Goal: Task Accomplishment & Management: Use online tool/utility

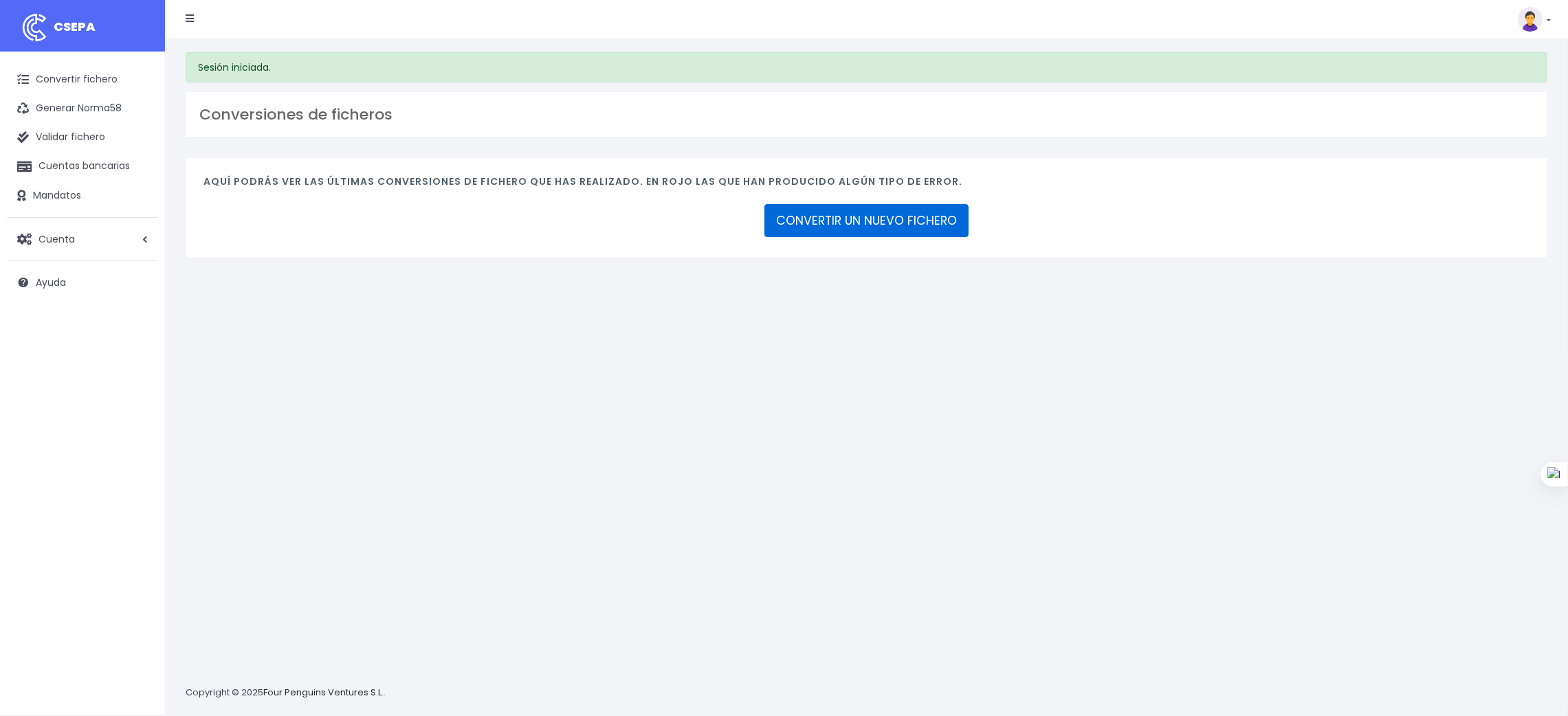
click at [873, 216] on link "CONVERTIR UN NUEVO FICHERO" at bounding box center [866, 220] width 204 height 33
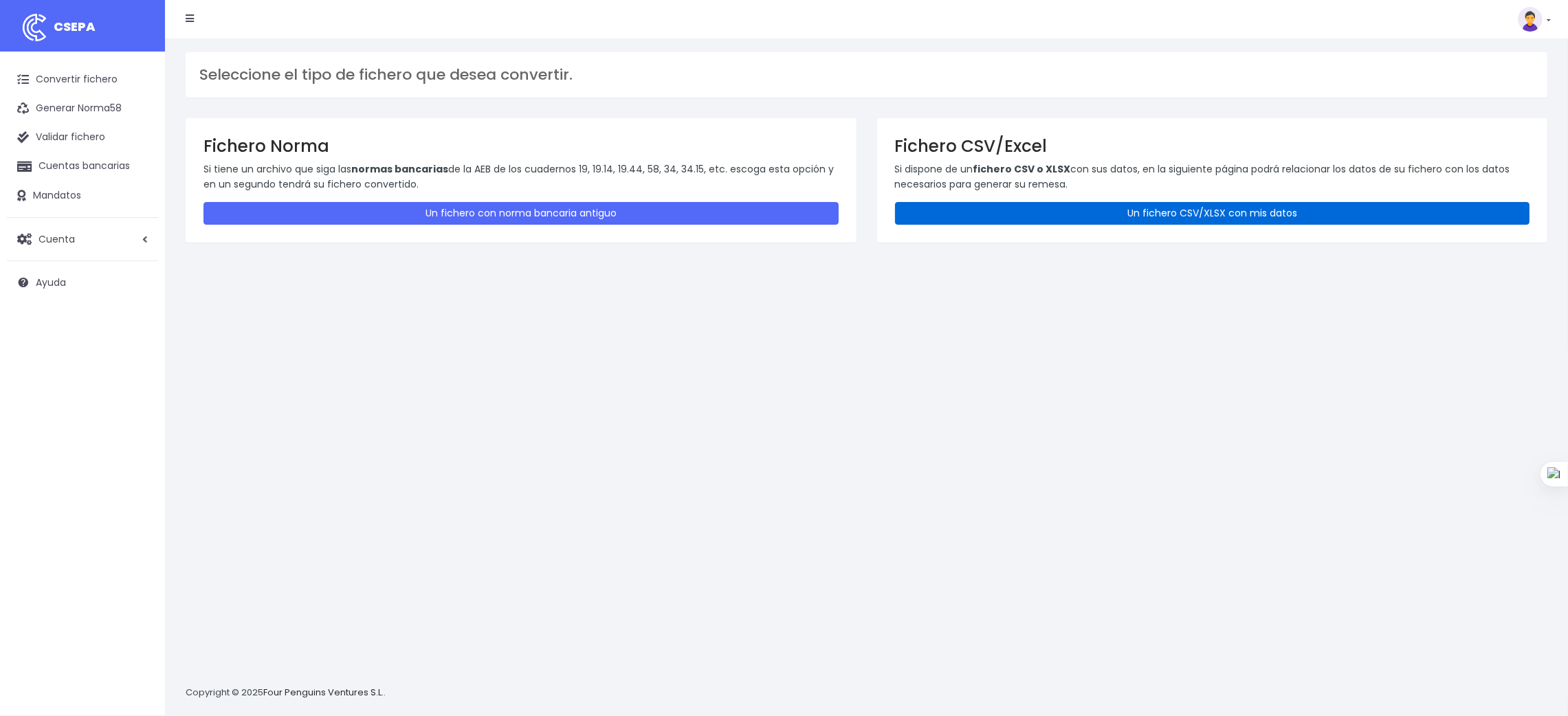
click at [1153, 210] on link "Un fichero CSV/XLSX con mis datos" at bounding box center [1213, 213] width 636 height 22
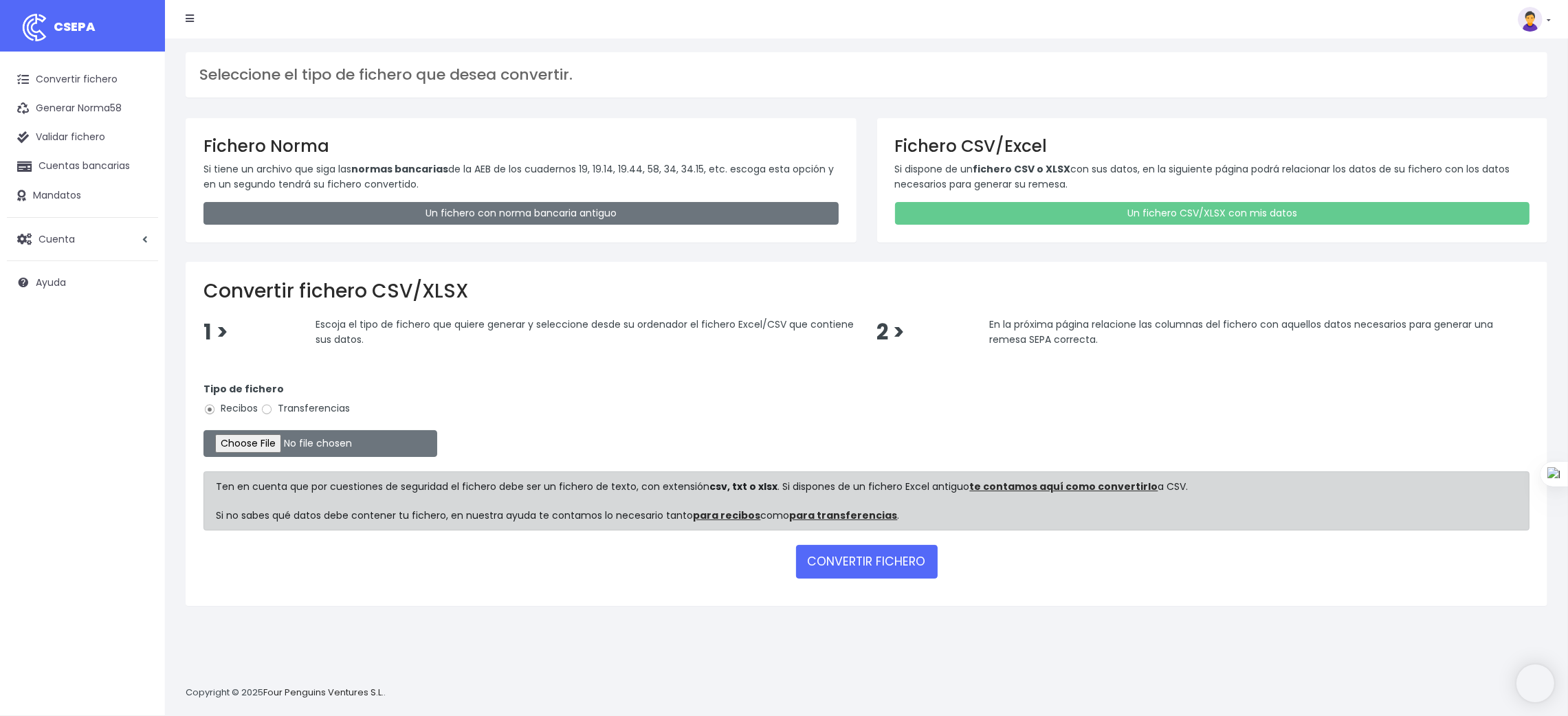
click at [299, 405] on label "Transferencias" at bounding box center [305, 409] width 89 height 14
click at [273, 405] on input "Transferencias" at bounding box center [266, 409] width 12 height 12
radio input "true"
click at [251, 441] on input "file" at bounding box center [320, 444] width 234 height 27
type input "C:\fakepath\SEPA PLANTILLA INTURISA.xlsx"
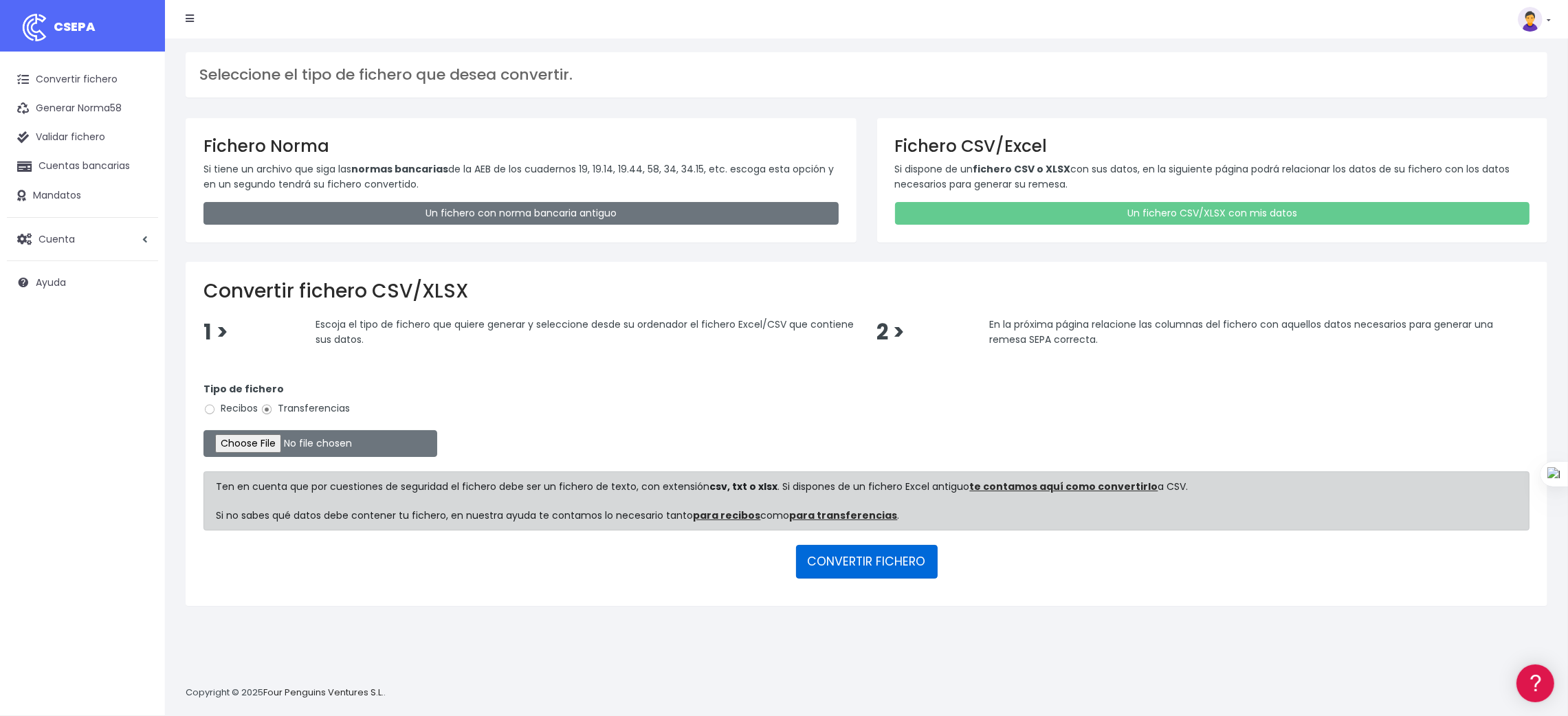
click at [864, 558] on button "CONVERTIR FICHERO" at bounding box center [866, 561] width 141 height 33
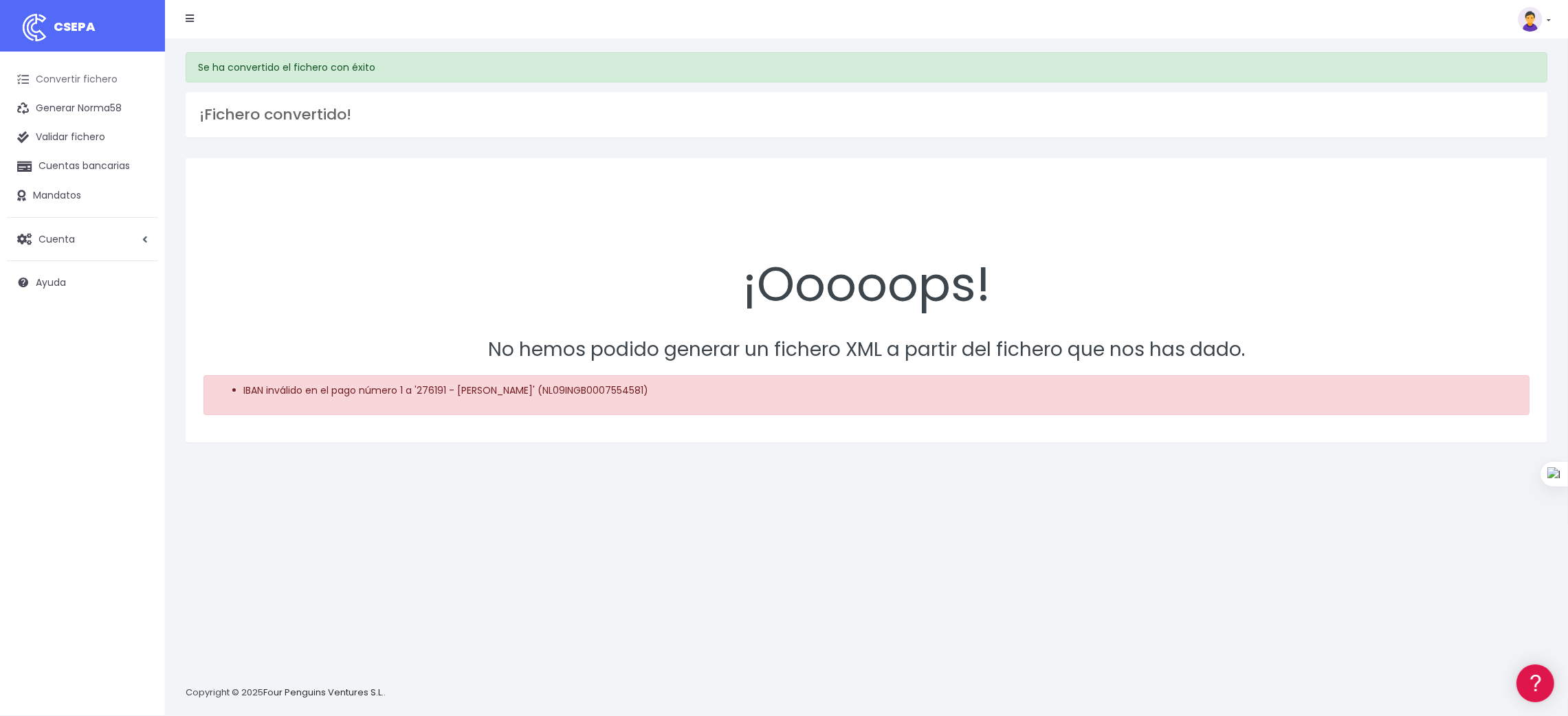
click at [108, 76] on link "Convertir fichero" at bounding box center [82, 80] width 151 height 29
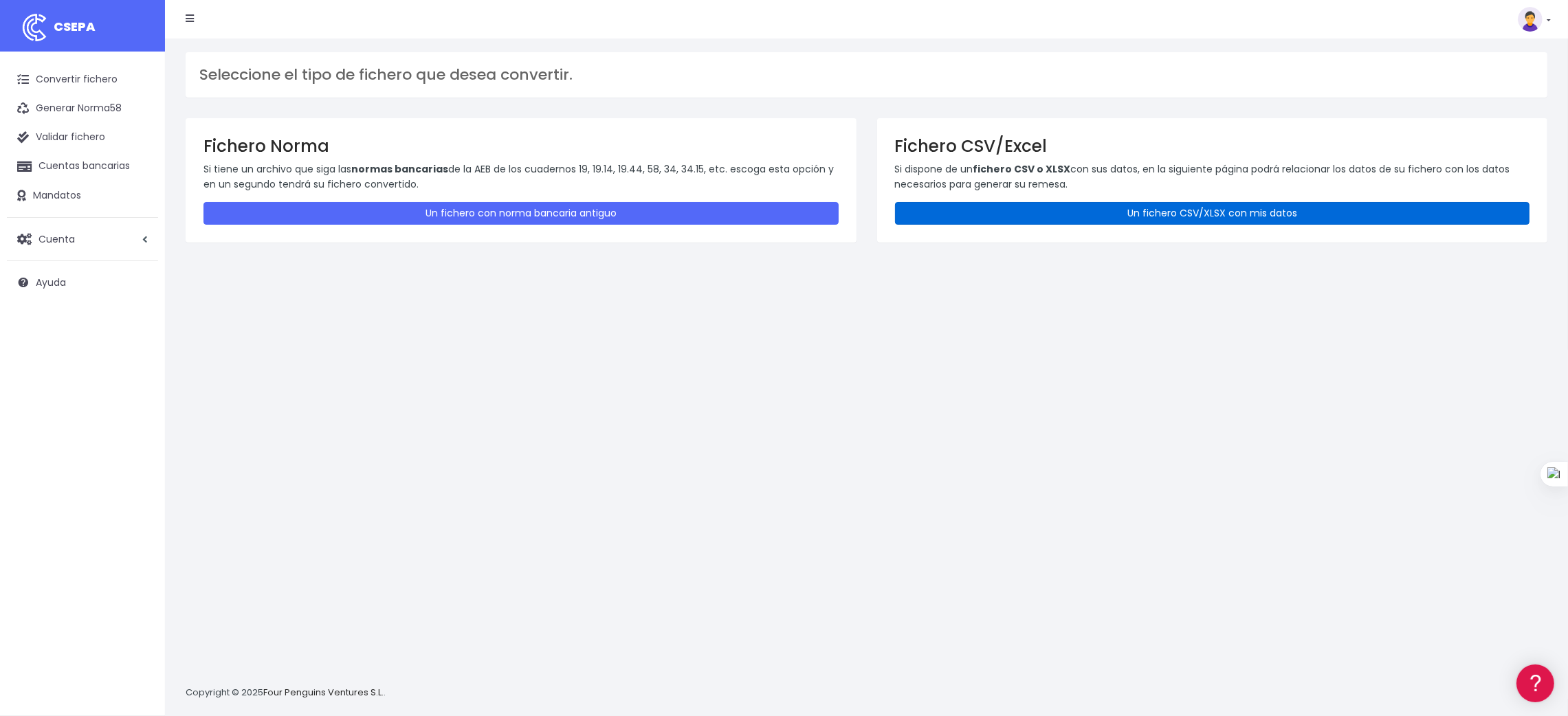
click at [1187, 205] on link "Un fichero CSV/XLSX con mis datos" at bounding box center [1213, 213] width 636 height 22
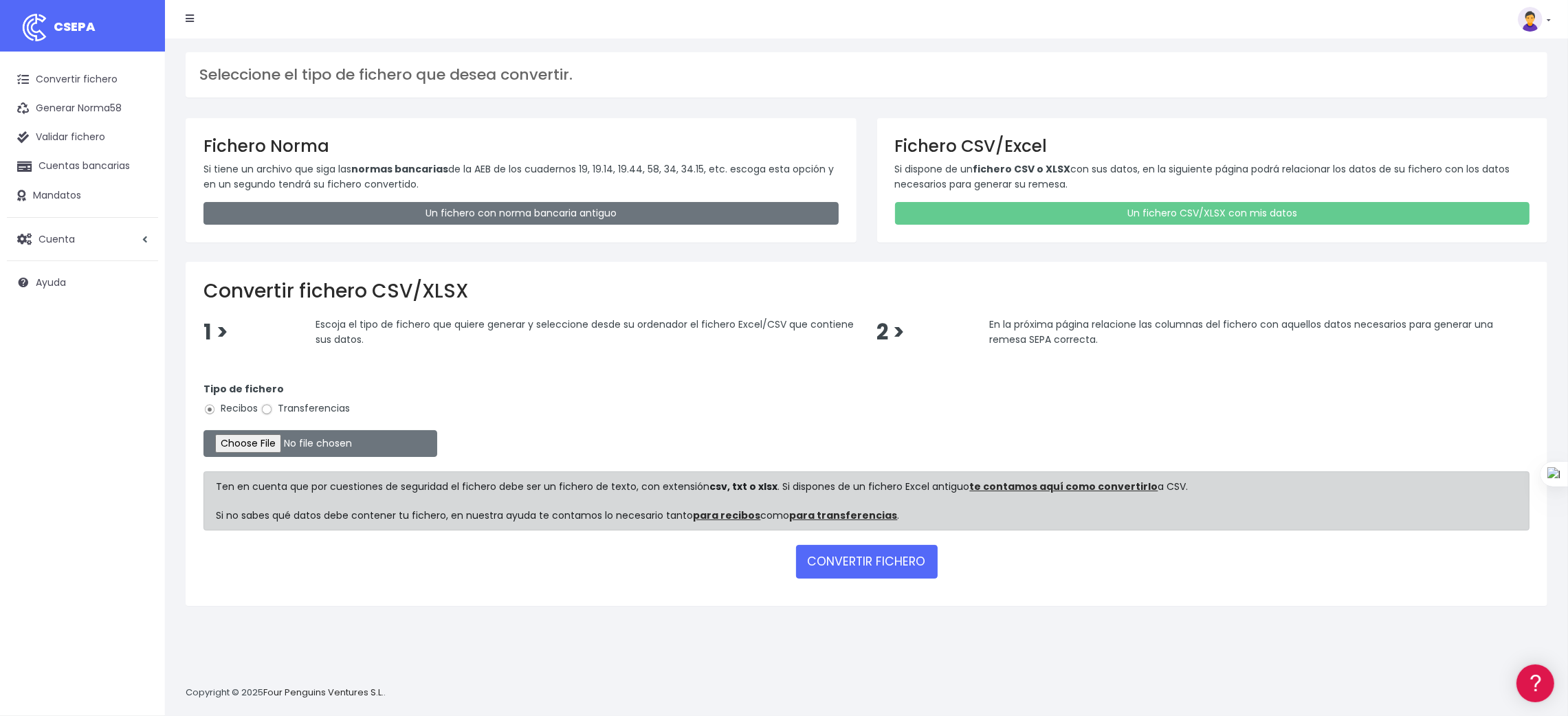
click at [271, 410] on input "Transferencias" at bounding box center [266, 409] width 12 height 12
radio input "true"
click at [256, 440] on input "file" at bounding box center [320, 444] width 234 height 27
type input "C:\fakepath\SEPA PLANTILLA INTURISA.xlsx"
click at [842, 558] on button "CONVERTIR FICHERO" at bounding box center [866, 561] width 141 height 33
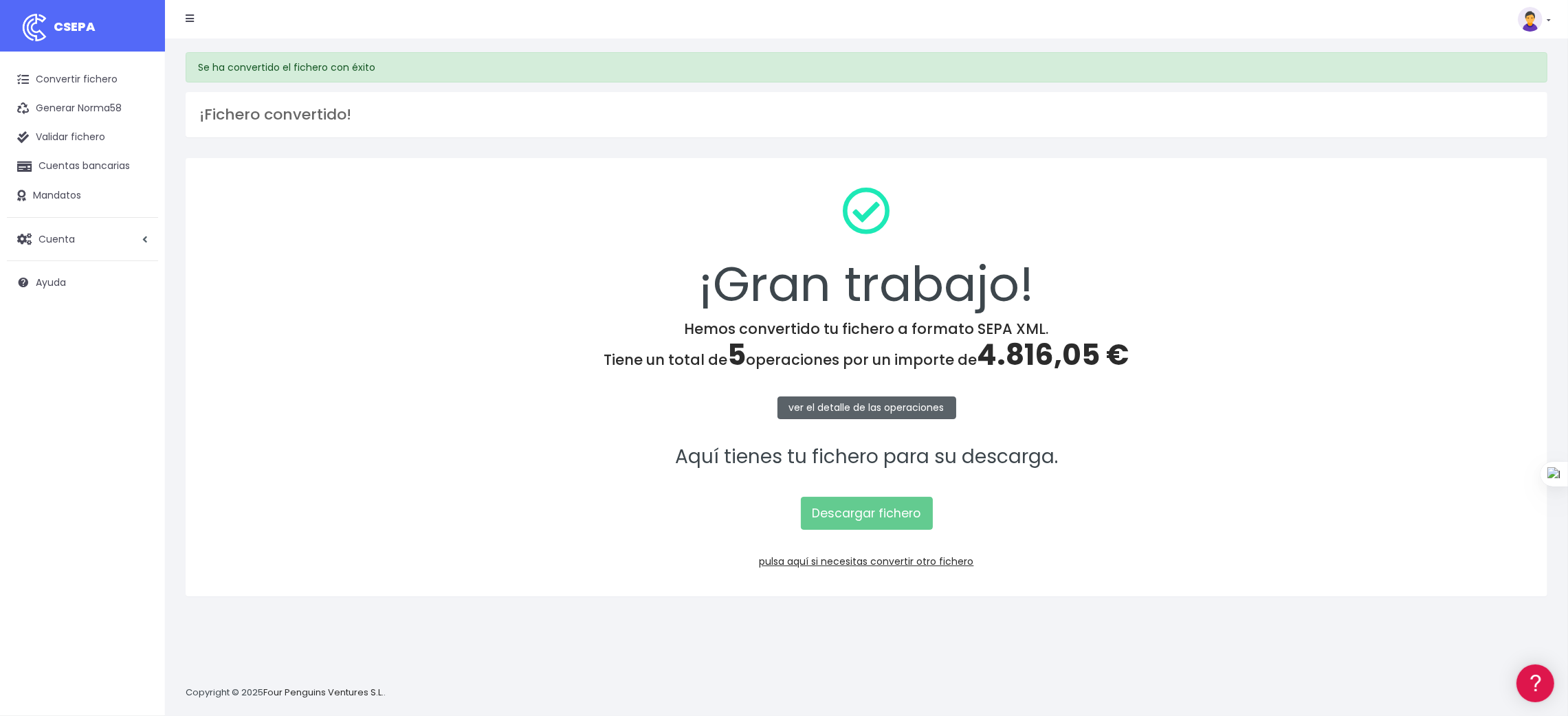
click at [842, 400] on link "ver el detalle de las operaciones" at bounding box center [867, 408] width 179 height 22
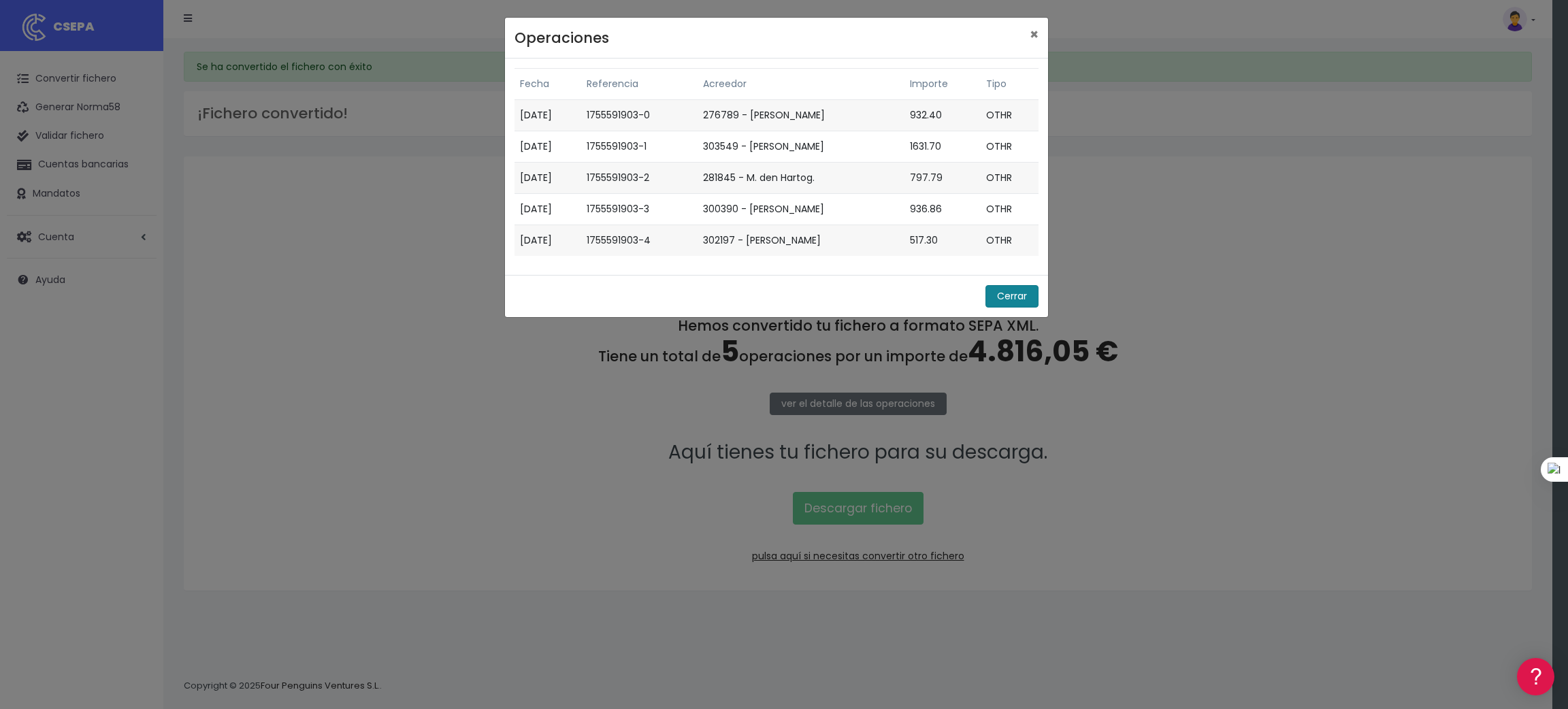
click at [1018, 297] on button "Cerrar" at bounding box center [1012, 296] width 53 height 22
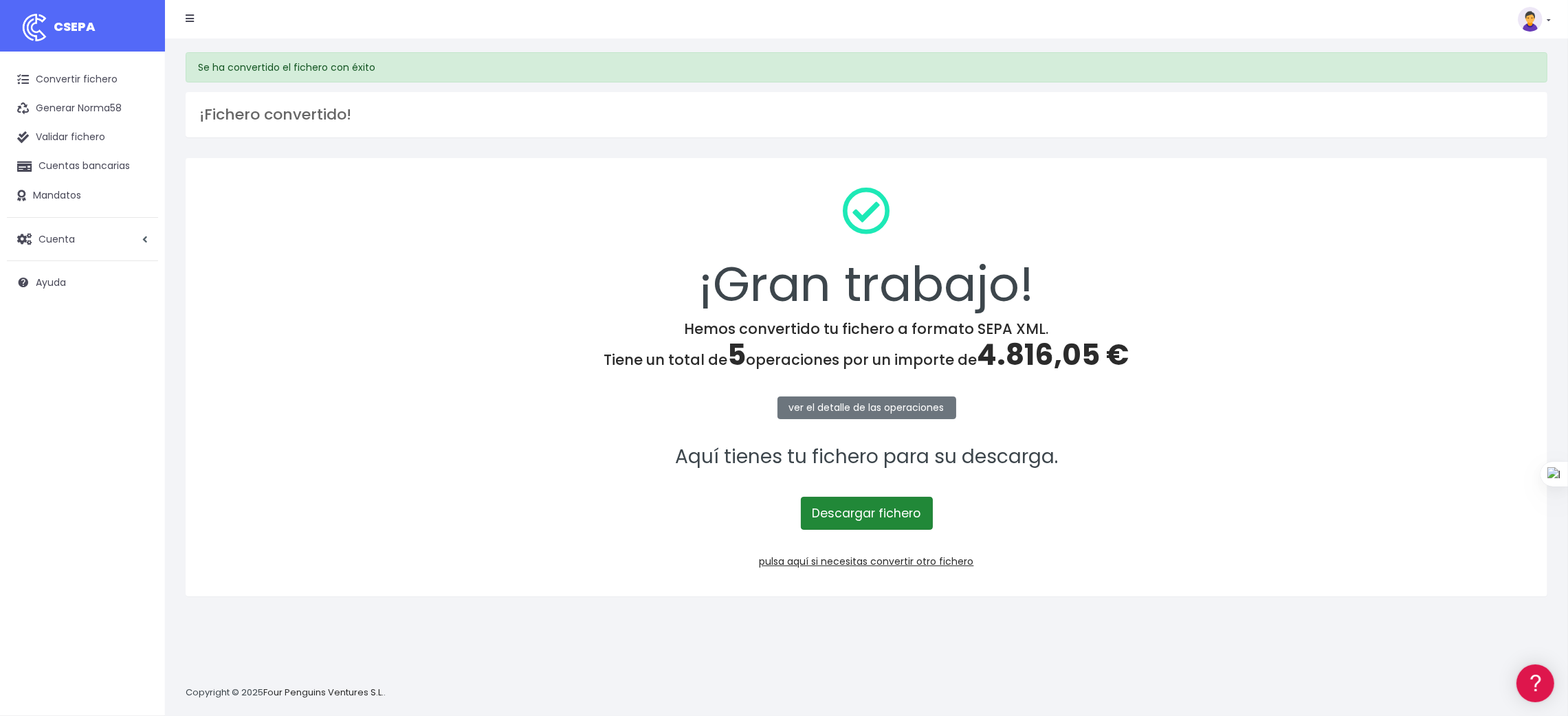
click at [858, 516] on link "Descargar fichero" at bounding box center [866, 513] width 132 height 33
click at [52, 73] on link "Convertir fichero" at bounding box center [82, 80] width 151 height 29
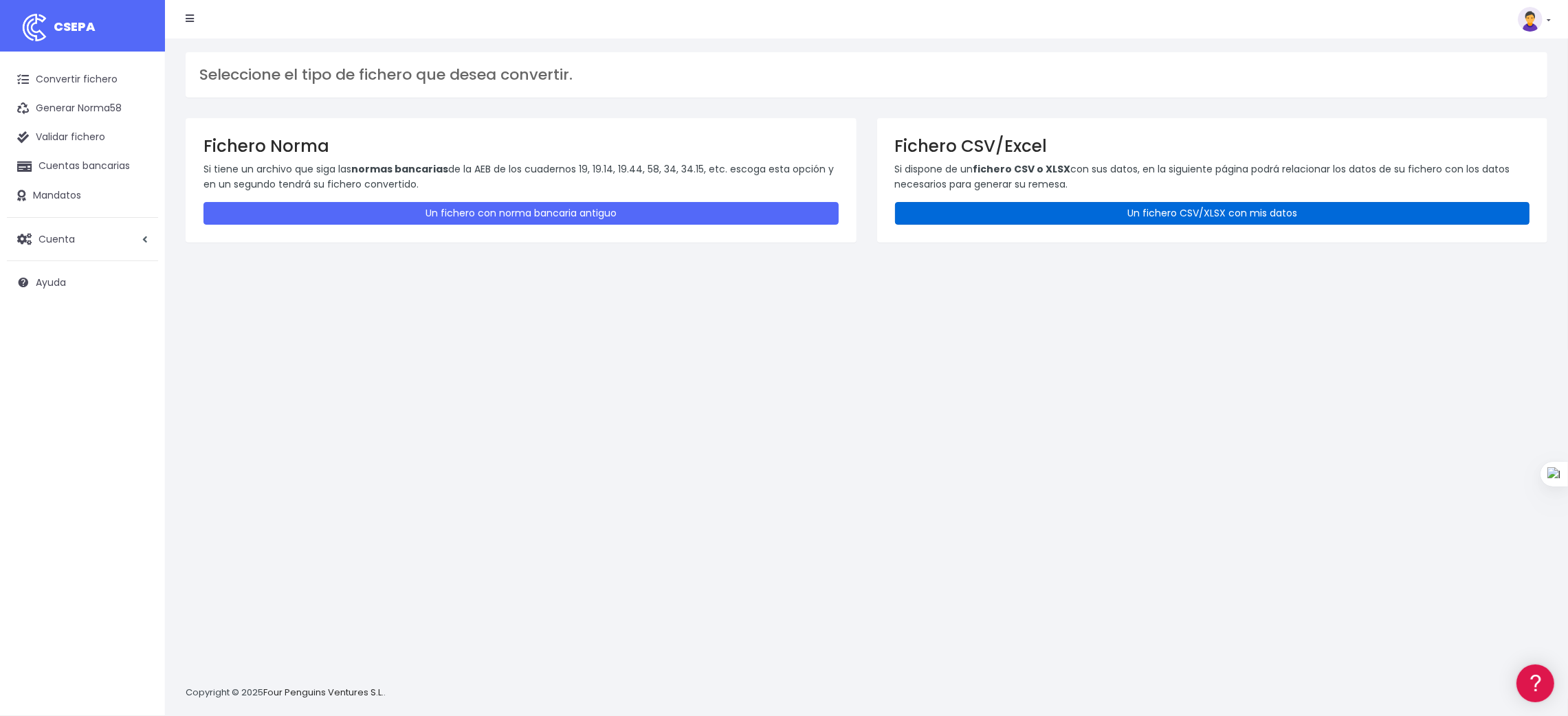
click at [1146, 212] on link "Un fichero CSV/XLSX con mis datos" at bounding box center [1213, 213] width 636 height 22
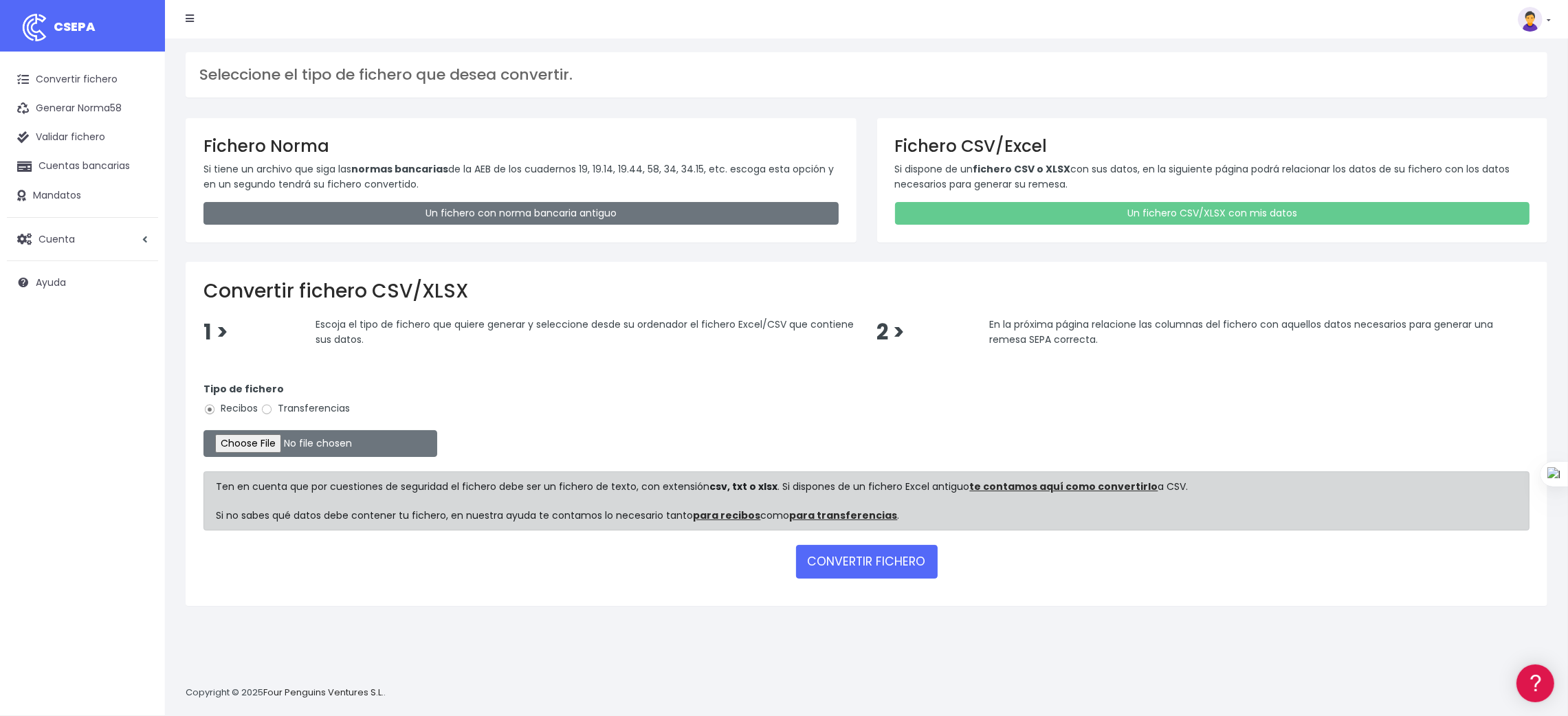
click at [329, 402] on div "Tipo de fichero Recibos Transferencias" at bounding box center [866, 402] width 1326 height 38
click at [323, 408] on label "Transferencias" at bounding box center [305, 409] width 89 height 14
click at [273, 408] on input "Transferencias" at bounding box center [266, 409] width 12 height 12
radio input "true"
click at [245, 441] on input "file" at bounding box center [320, 444] width 234 height 27
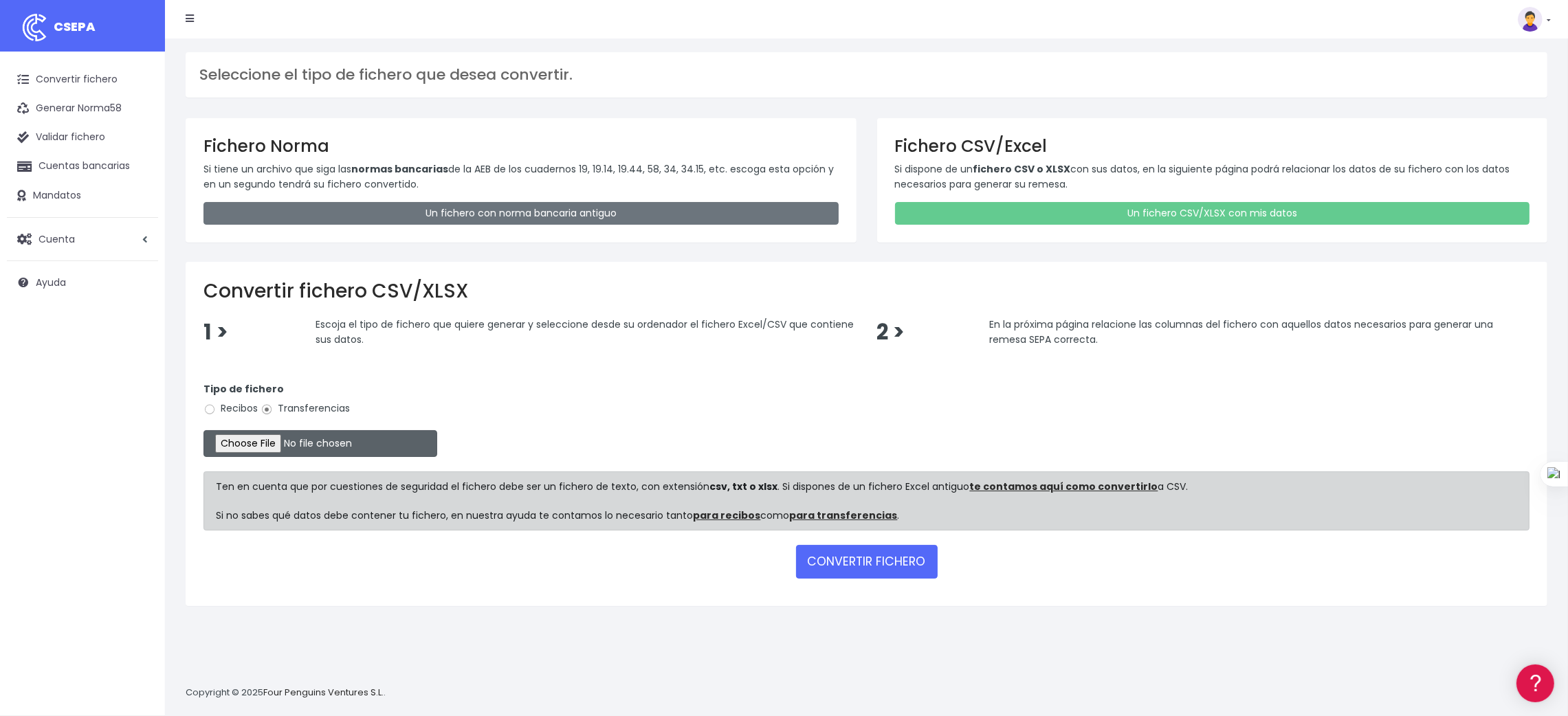
type input "C:\fakepath\SEPA PLANTILLA MEYBRU.xlsx"
click at [840, 558] on button "CONVERTIR FICHERO" at bounding box center [866, 561] width 141 height 33
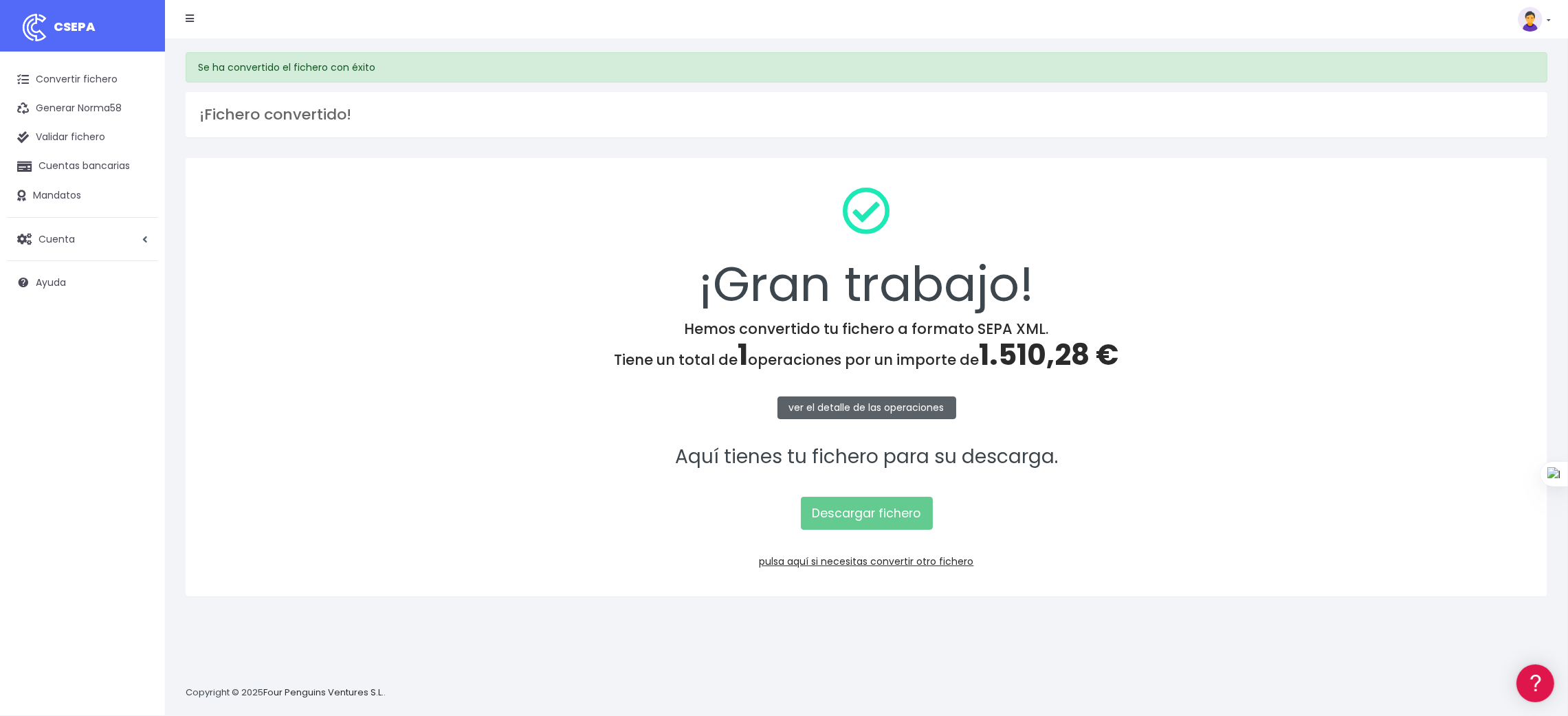
click at [864, 408] on link "ver el detalle de las operaciones" at bounding box center [867, 408] width 179 height 22
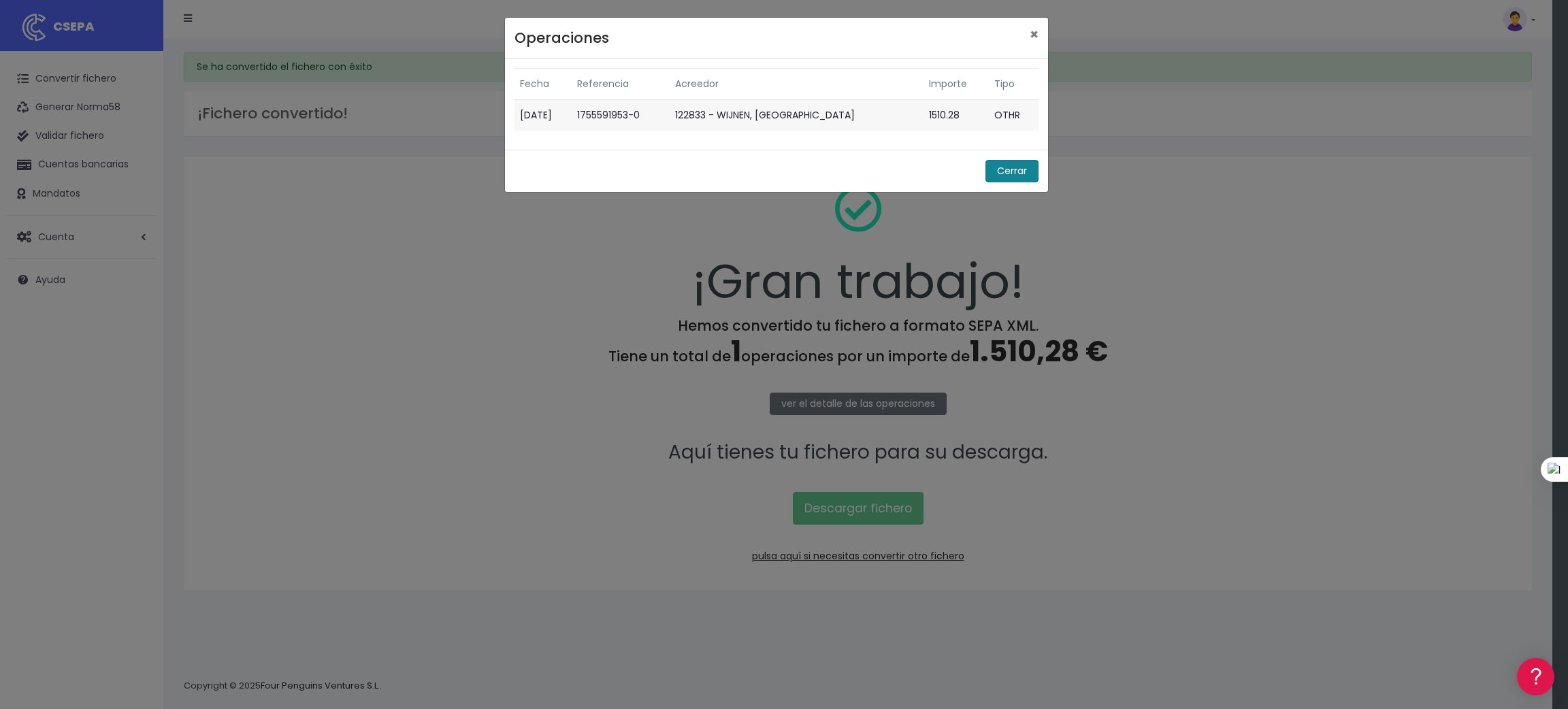
click at [993, 170] on button "Cerrar" at bounding box center [1012, 171] width 53 height 22
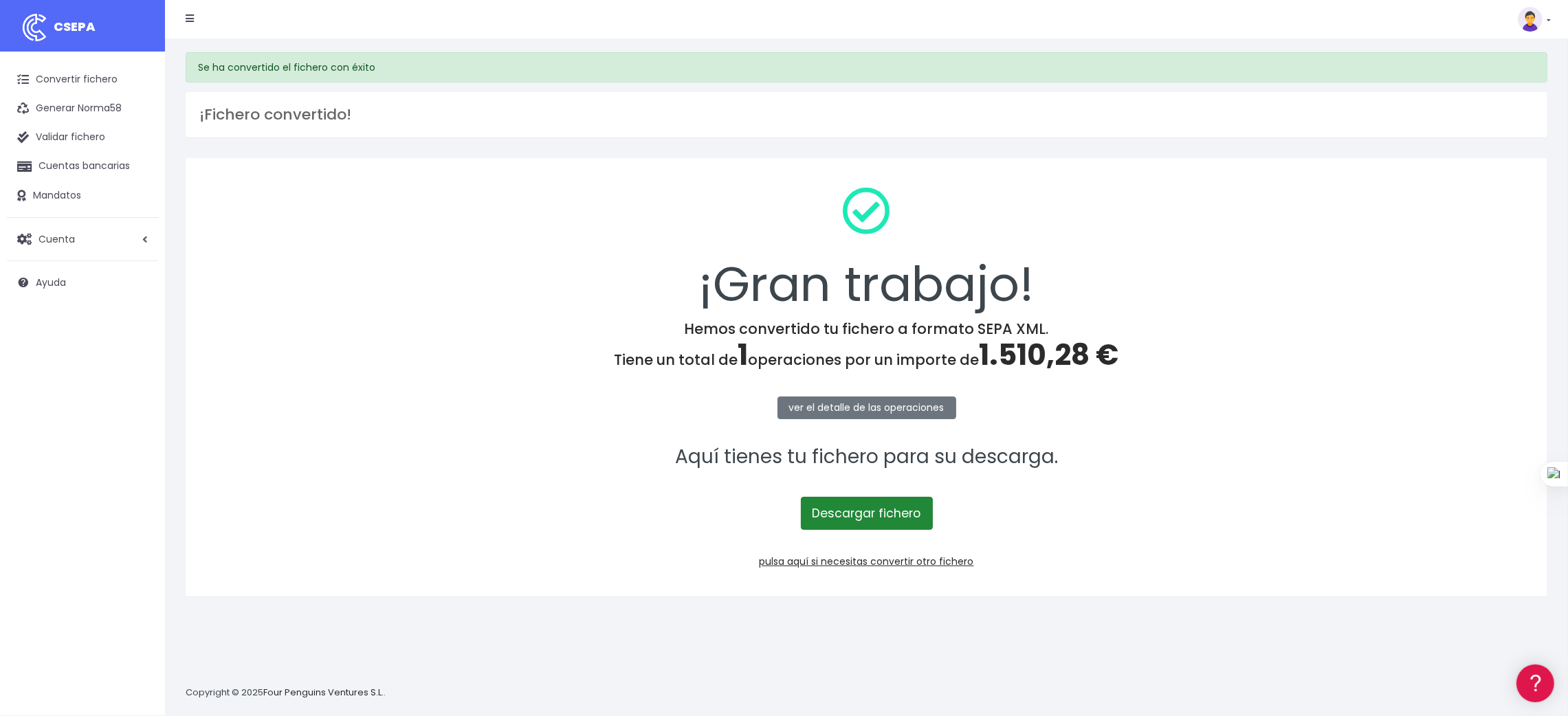
click at [860, 512] on link "Descargar fichero" at bounding box center [866, 513] width 132 height 33
